Goal: Information Seeking & Learning: Learn about a topic

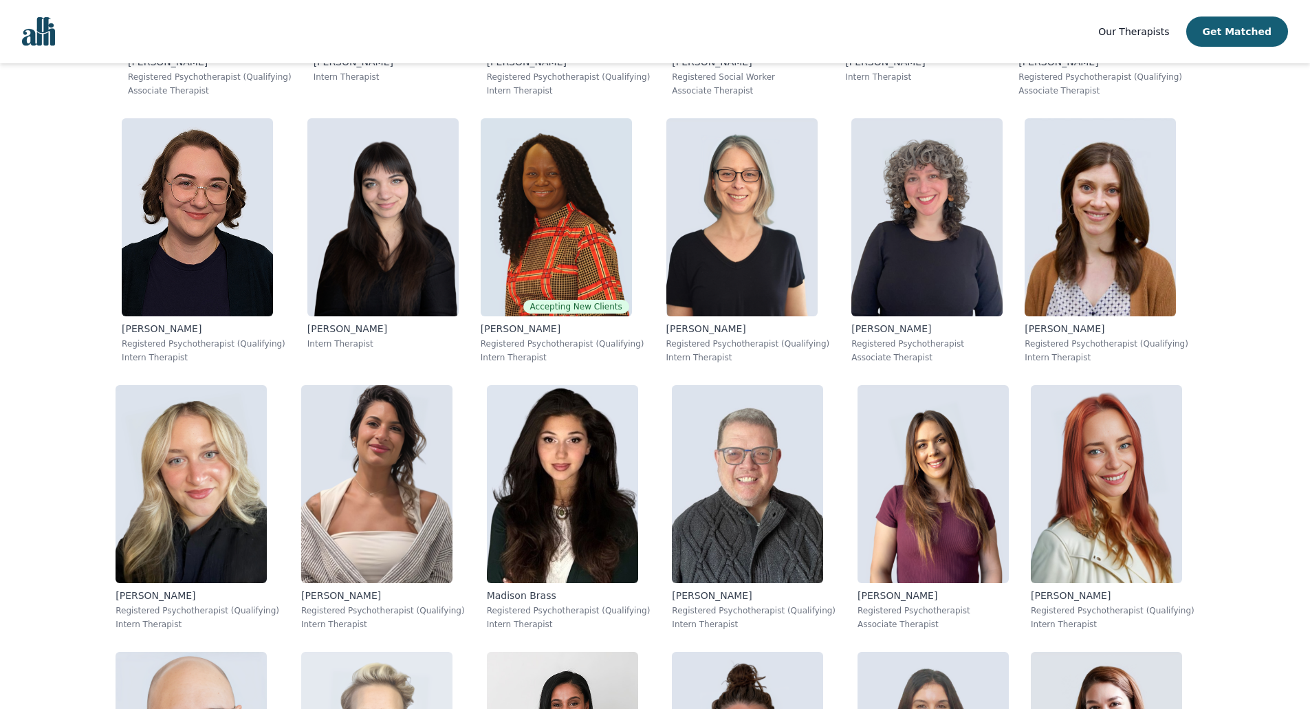
scroll to position [916, 0]
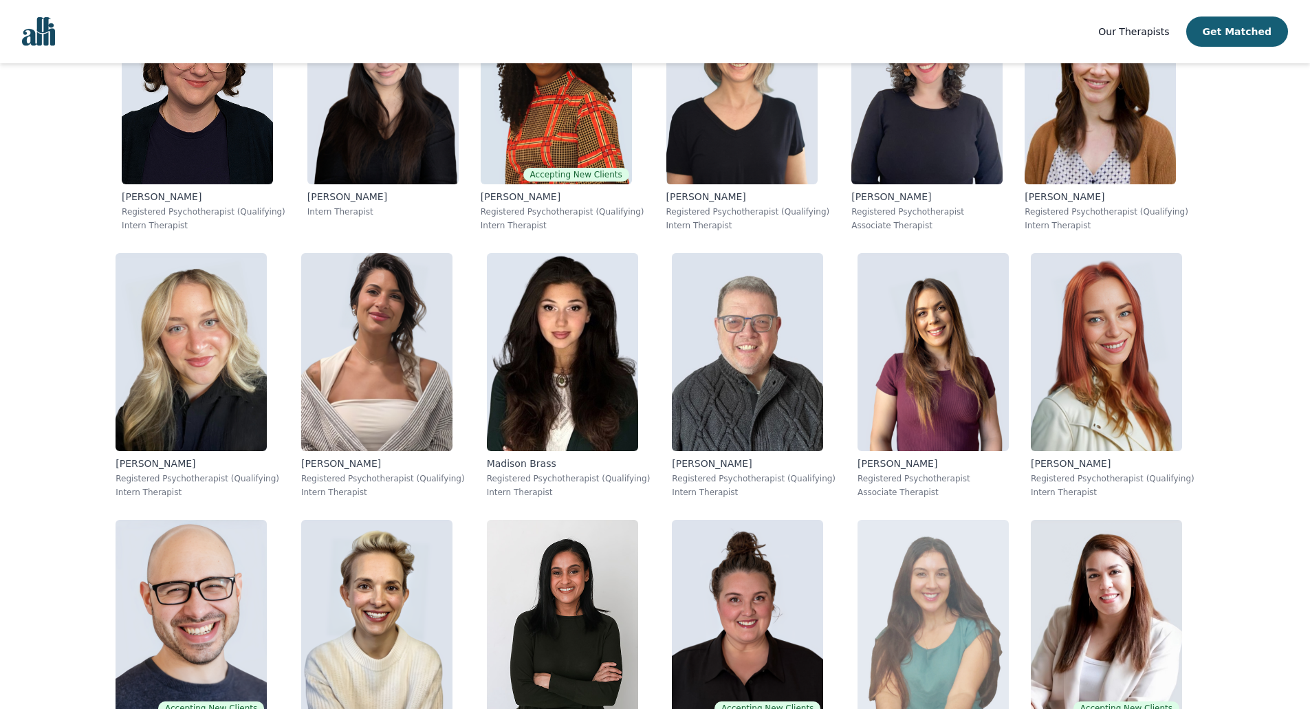
drag, startPoint x: 71, startPoint y: 587, endPoint x: 81, endPoint y: 589, distance: 9.8
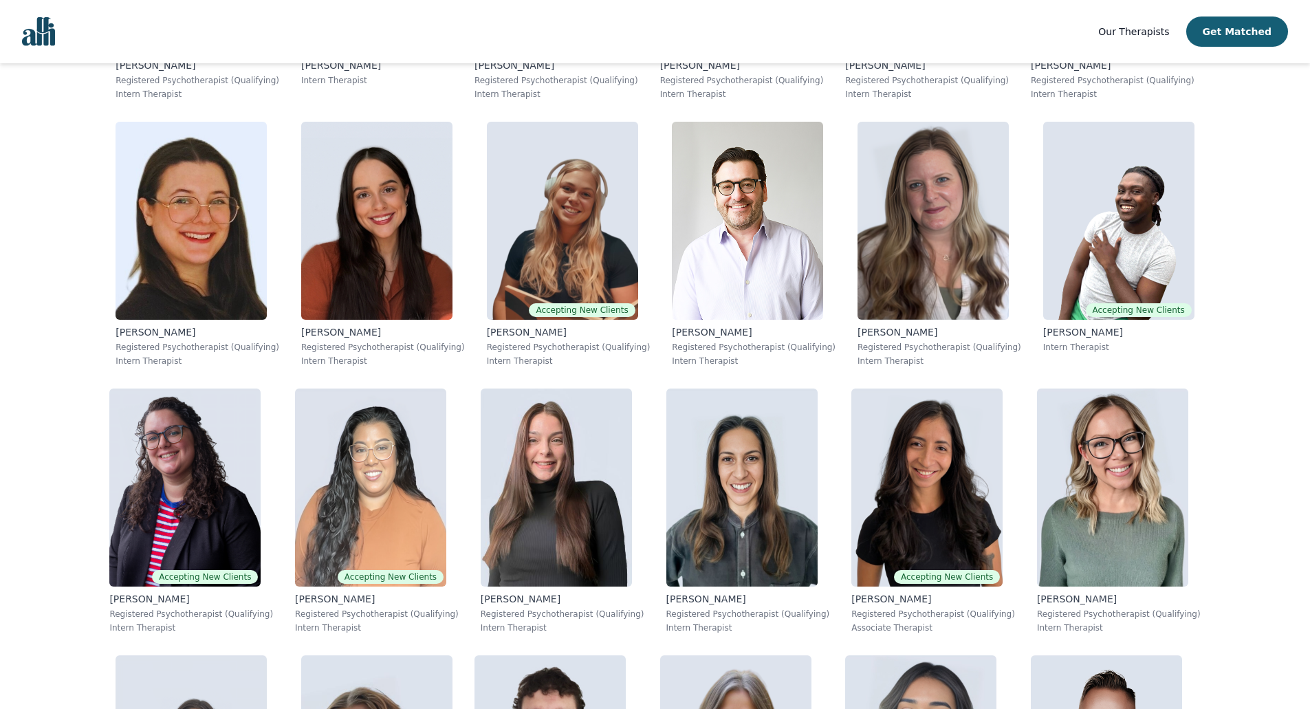
scroll to position [5851, 0]
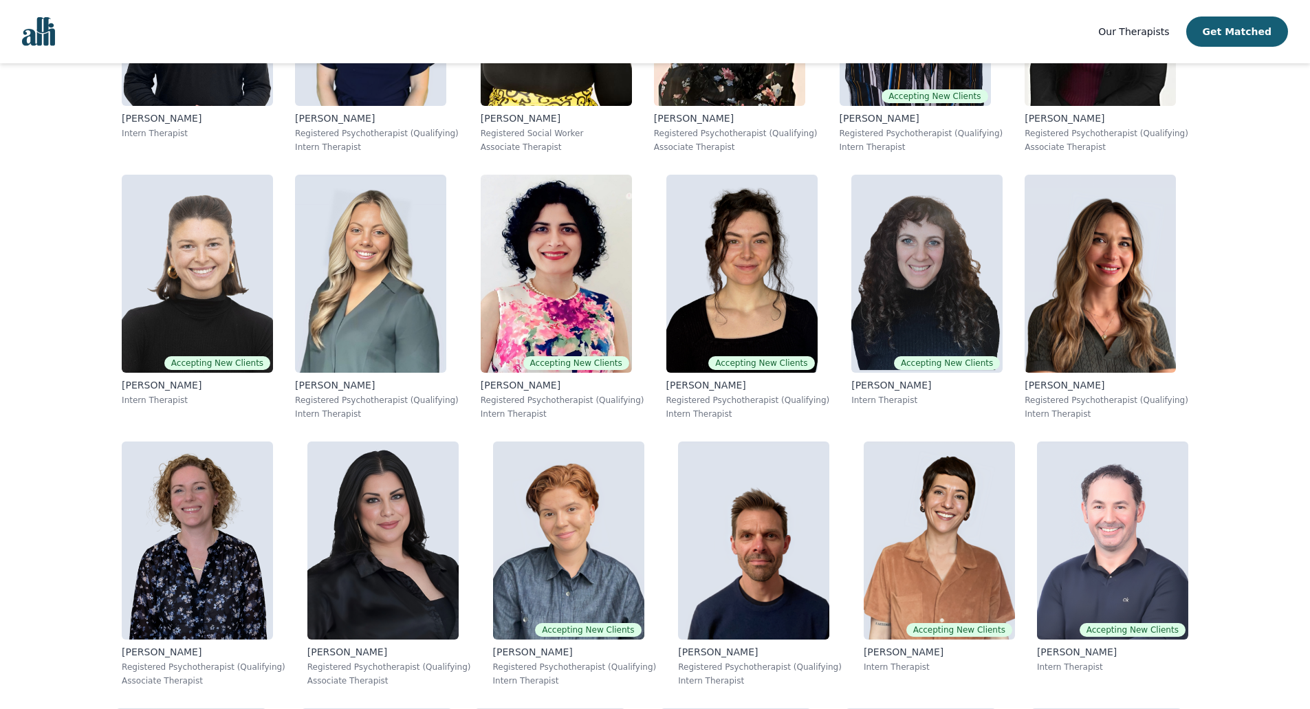
scroll to position [1841, 0]
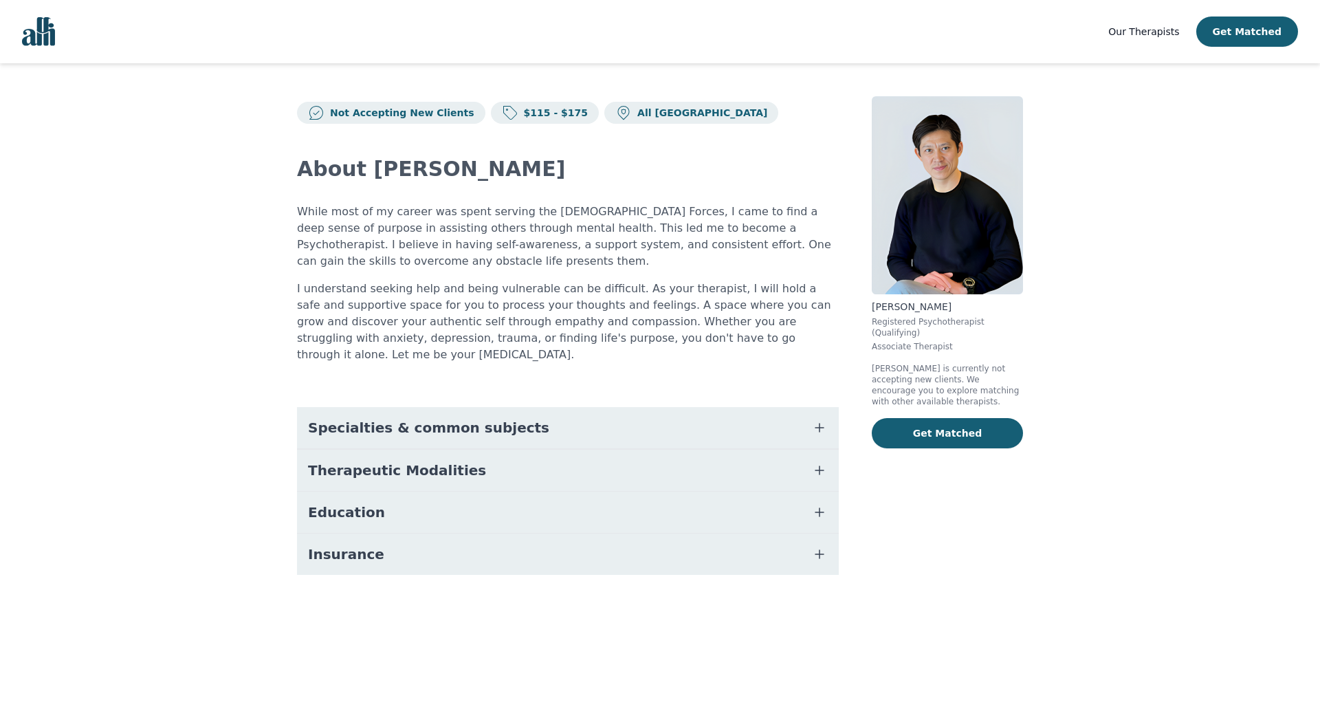
click at [362, 303] on p "I understand seeking help and being vulnerable can be difficult. As your therap…" at bounding box center [568, 321] width 542 height 82
click at [568, 186] on div "About [PERSON_NAME] While most of my career was spent serving the [DEMOGRAPHIC_…" at bounding box center [568, 366] width 542 height 484
click at [632, 109] on p "All [GEOGRAPHIC_DATA]" at bounding box center [699, 113] width 135 height 14
click at [480, 342] on p "I understand seeking help and being vulnerable can be difficult. As your therap…" at bounding box center [568, 321] width 542 height 82
click at [480, 341] on p "I understand seeking help and being vulnerable can be difficult. As your therap…" at bounding box center [568, 321] width 542 height 82
